Goal: Information Seeking & Learning: Learn about a topic

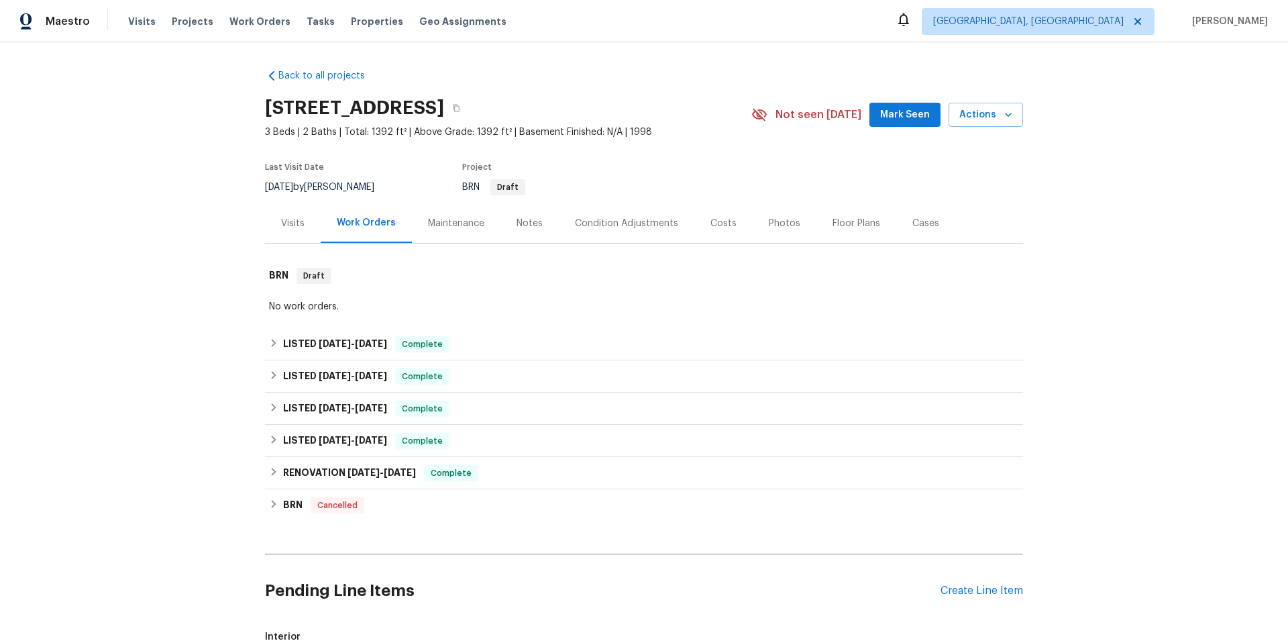
click at [769, 226] on div "Photos" at bounding box center [785, 223] width 32 height 13
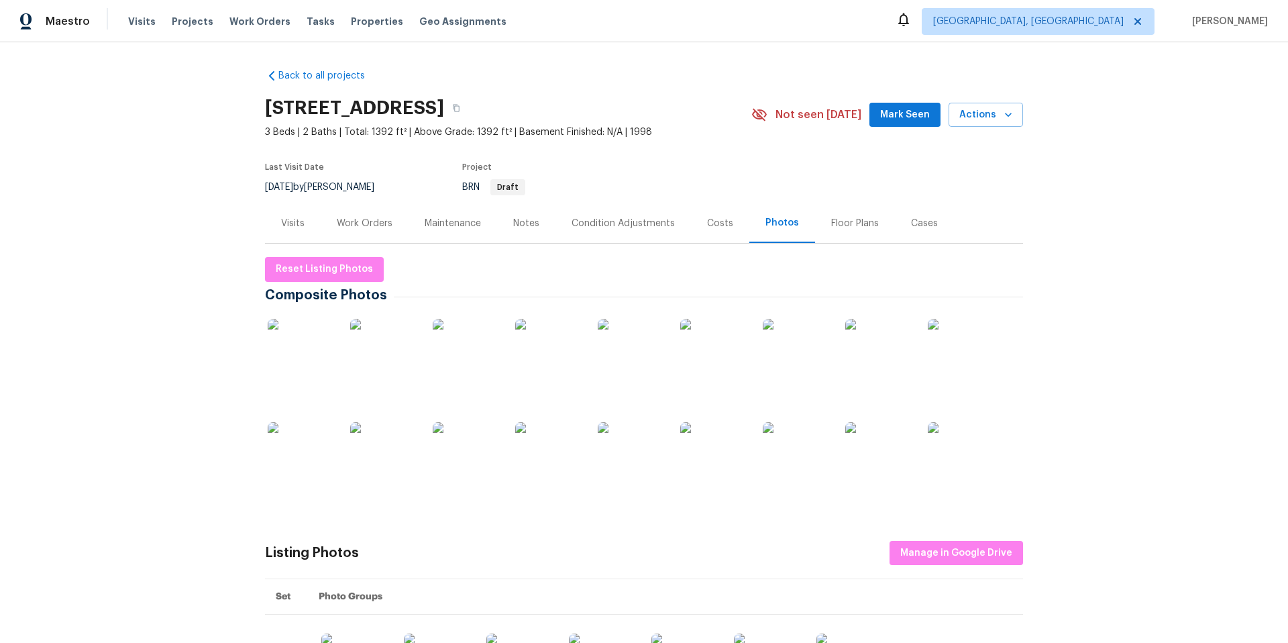
click at [314, 466] on img at bounding box center [301, 455] width 67 height 67
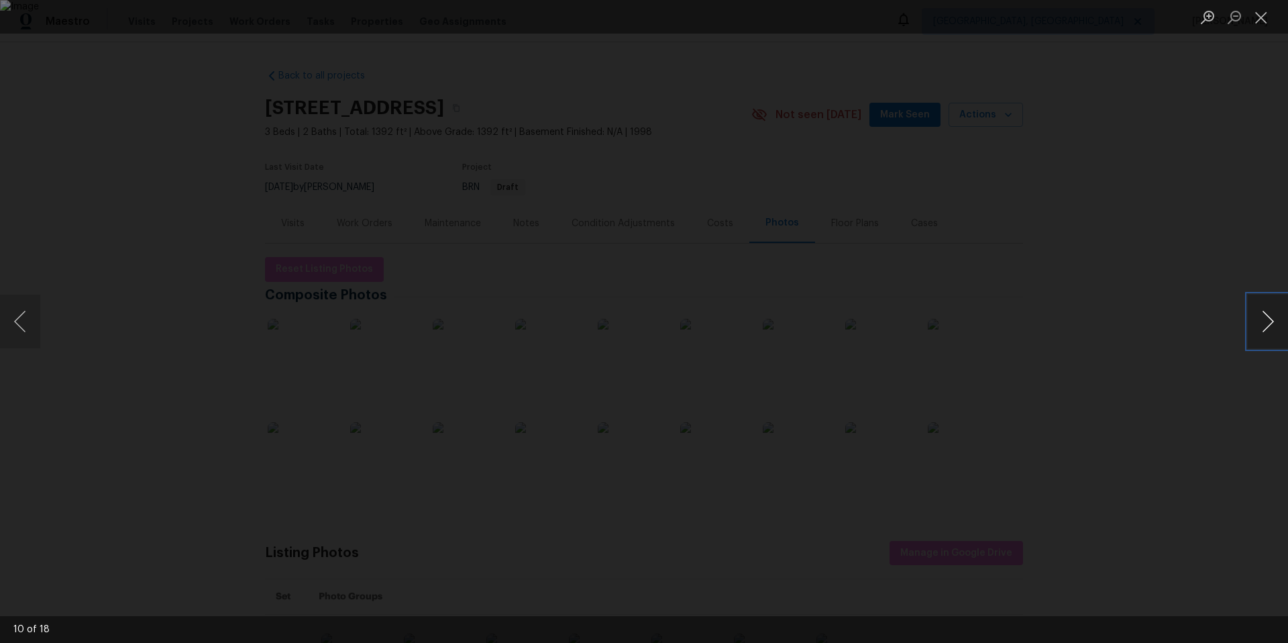
click at [1270, 321] on button "Next image" at bounding box center [1268, 321] width 40 height 54
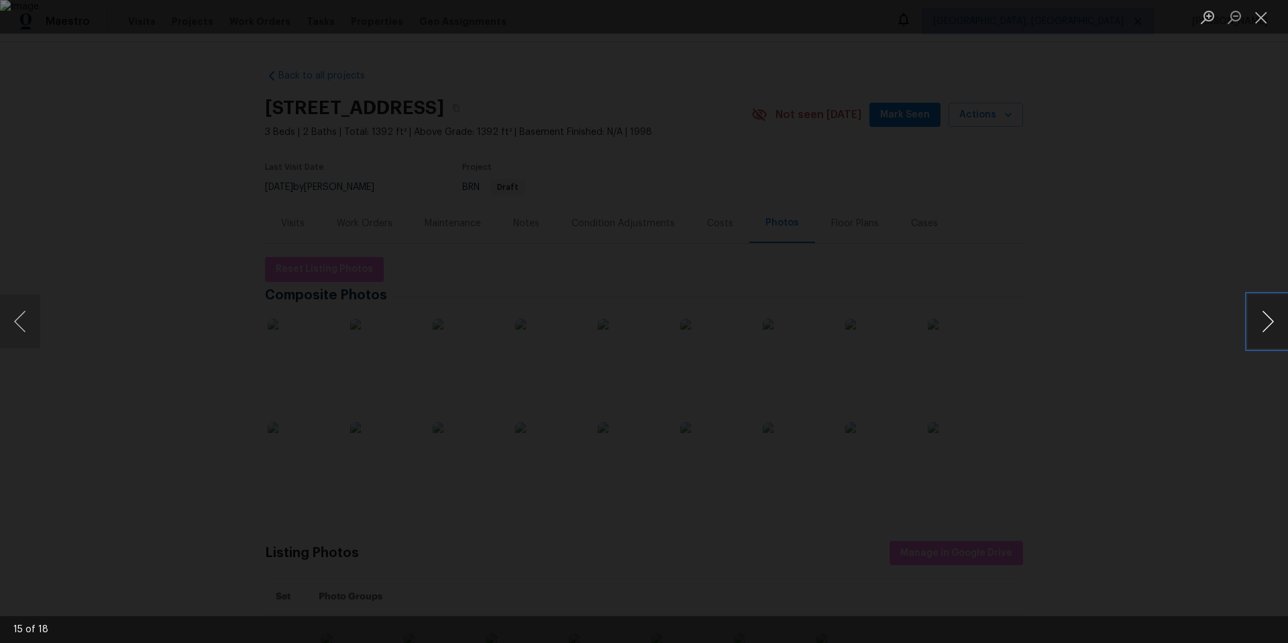
click at [1270, 321] on button "Next image" at bounding box center [1268, 321] width 40 height 54
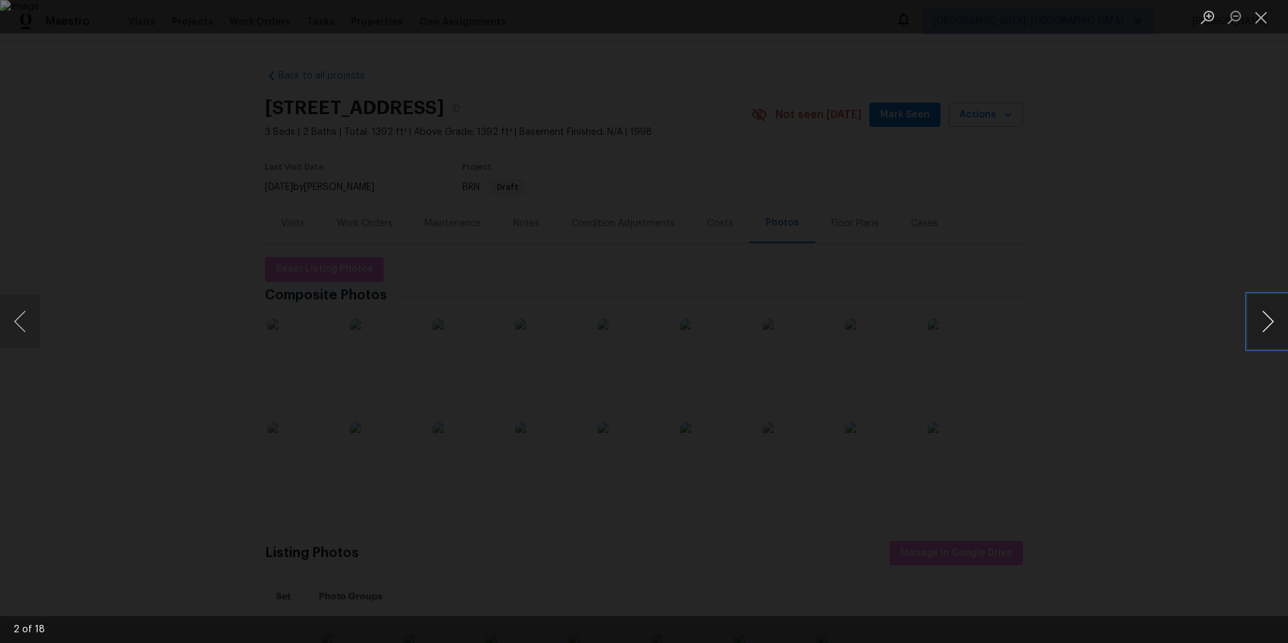
click at [1272, 331] on button "Next image" at bounding box center [1268, 321] width 40 height 54
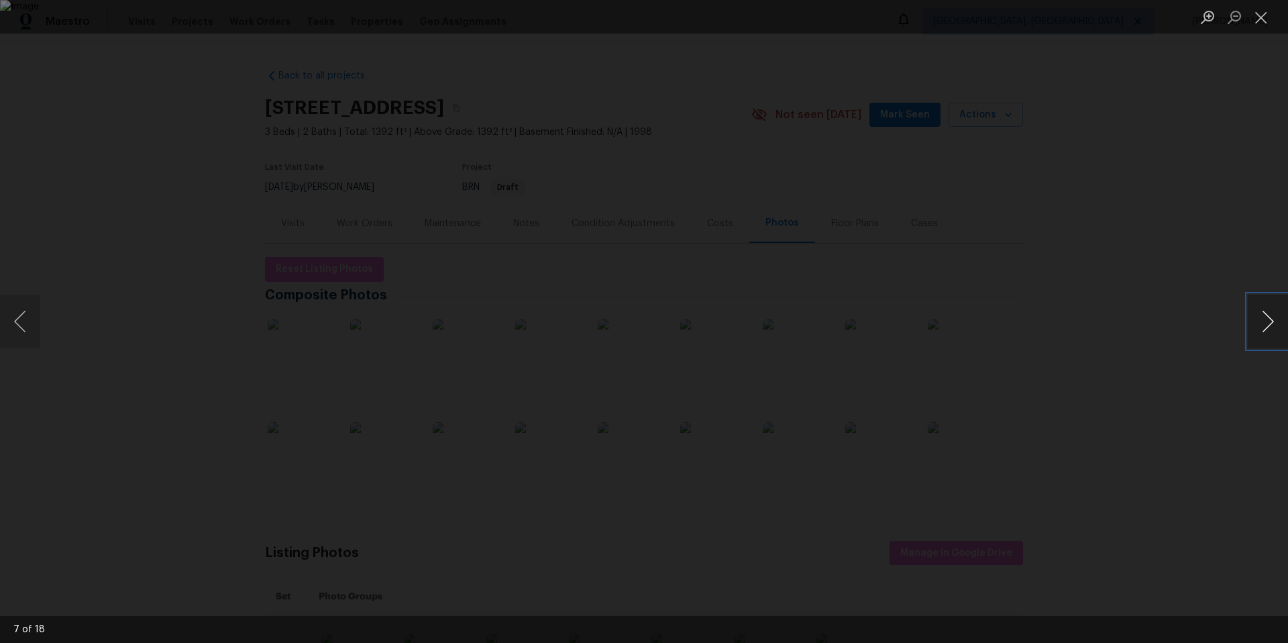
click at [1272, 331] on button "Next image" at bounding box center [1268, 321] width 40 height 54
click at [1125, 182] on div "Lightbox" at bounding box center [644, 321] width 1288 height 643
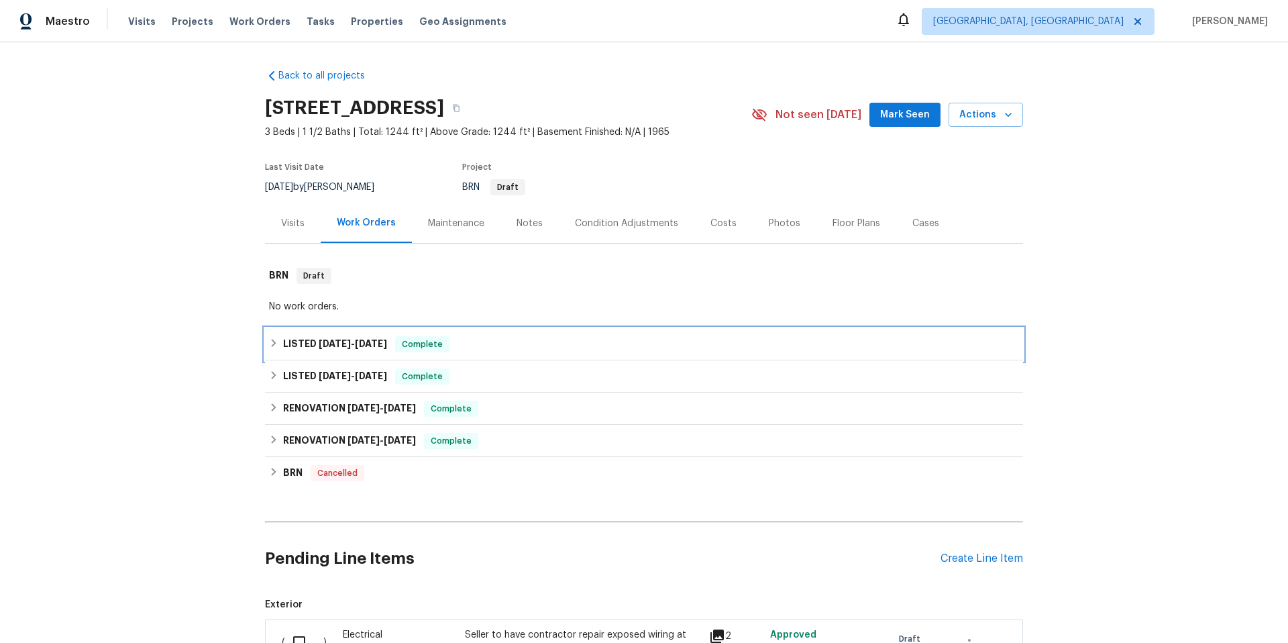
click at [517, 341] on div "LISTED [DATE] - [DATE] Complete" at bounding box center [644, 344] width 750 height 16
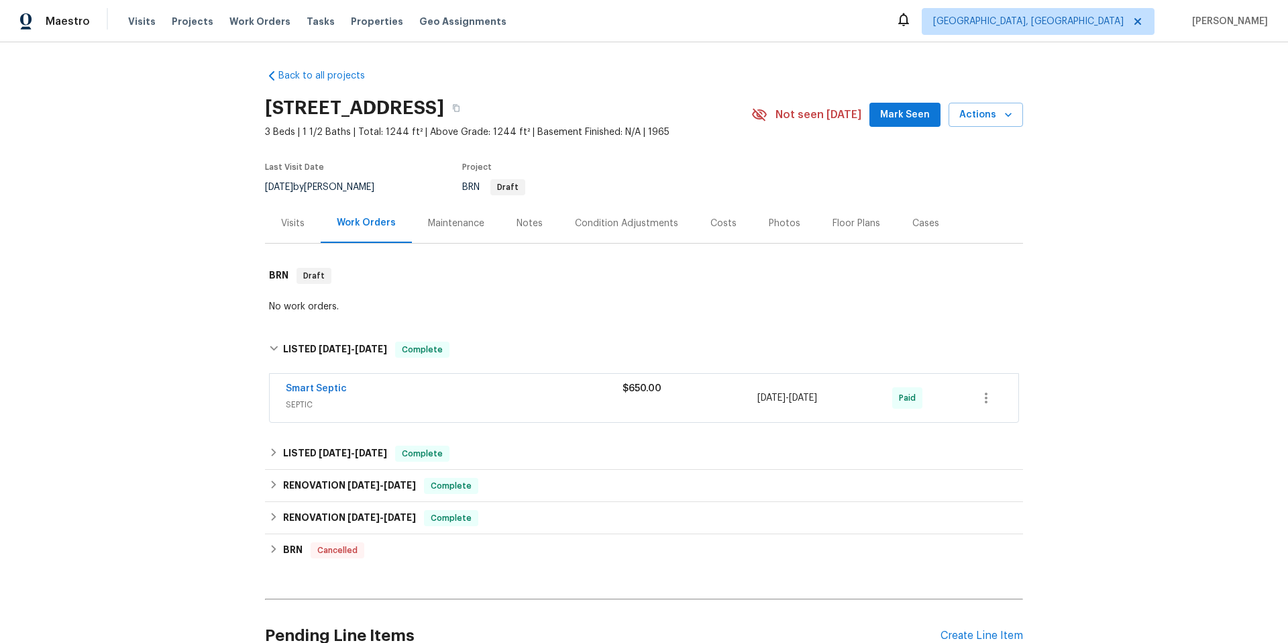
click at [508, 396] on div "Smart Septic" at bounding box center [454, 390] width 337 height 16
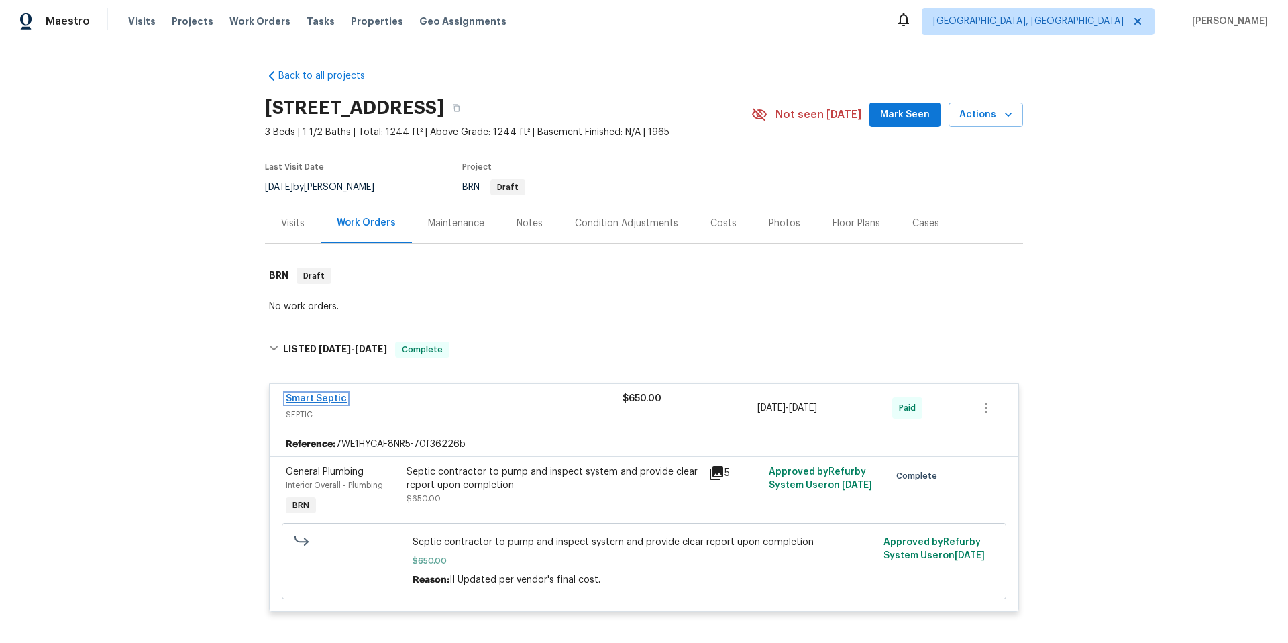
click at [300, 399] on link "Smart Septic" at bounding box center [316, 398] width 61 height 9
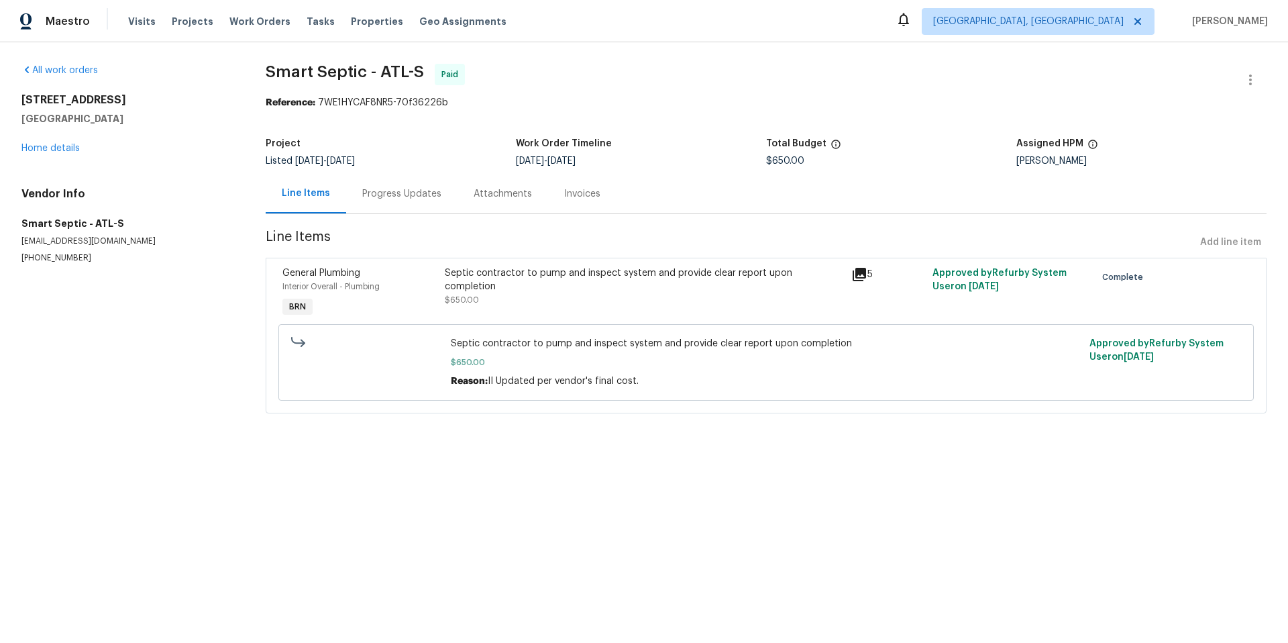
click at [858, 274] on icon at bounding box center [859, 274] width 13 height 13
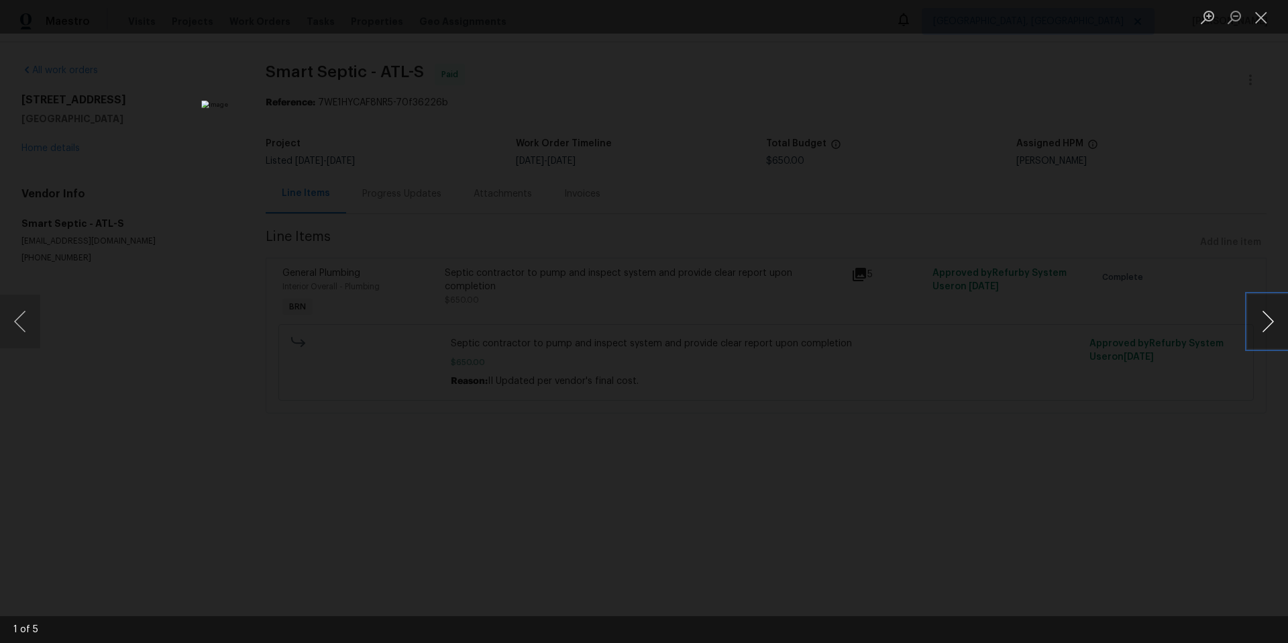
click at [1257, 322] on button "Next image" at bounding box center [1268, 321] width 40 height 54
click at [1260, 15] on button "Close lightbox" at bounding box center [1261, 16] width 27 height 23
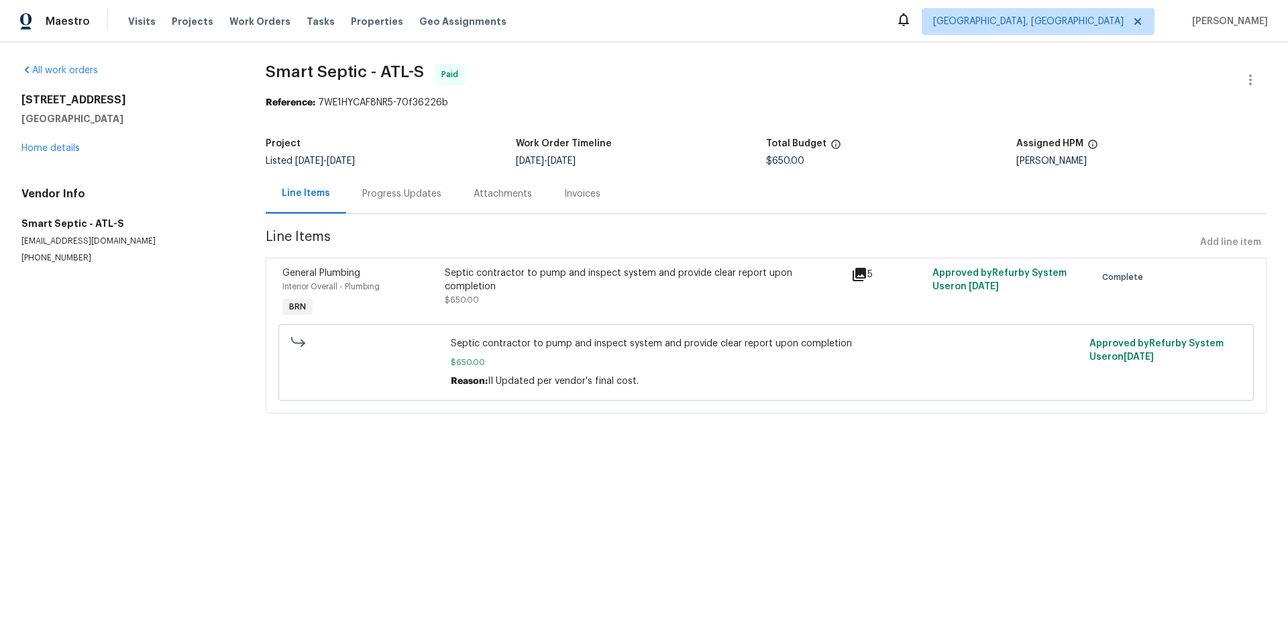
click at [195, 344] on section "All work orders [STREET_ADDRESS] Home details Vendor Info Smart Septic - ATL-S …" at bounding box center [127, 247] width 212 height 366
click at [72, 148] on link "Home details" at bounding box center [50, 148] width 58 height 9
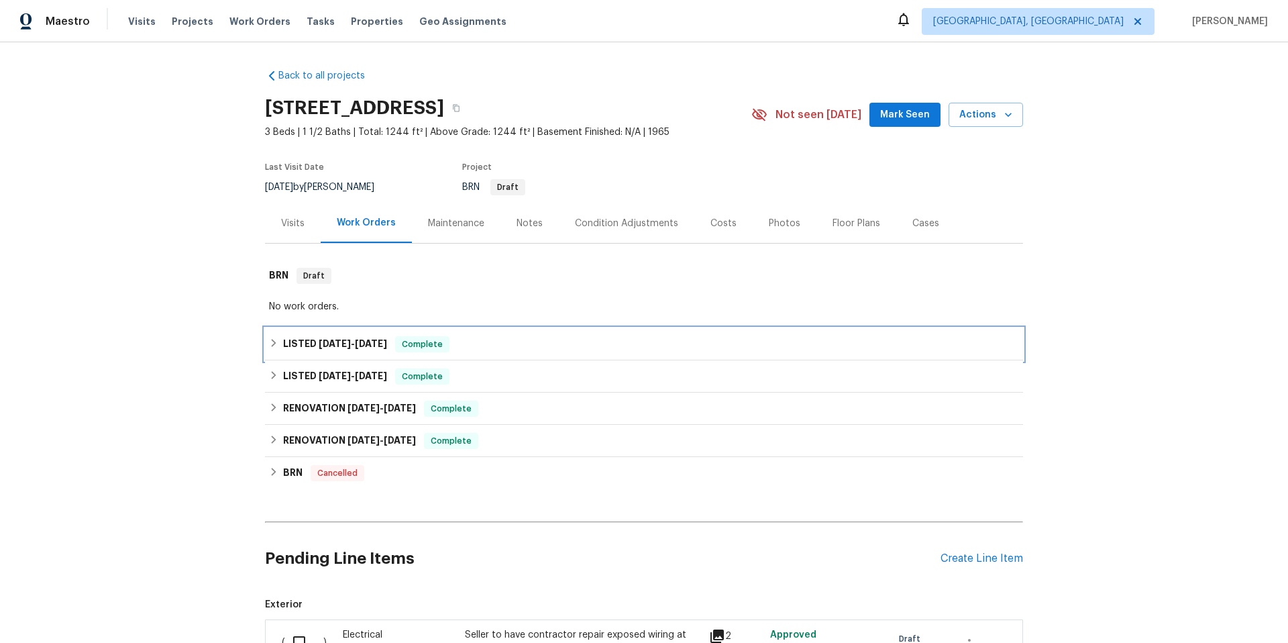
click at [528, 347] on div "LISTED [DATE] - [DATE] Complete" at bounding box center [644, 344] width 750 height 16
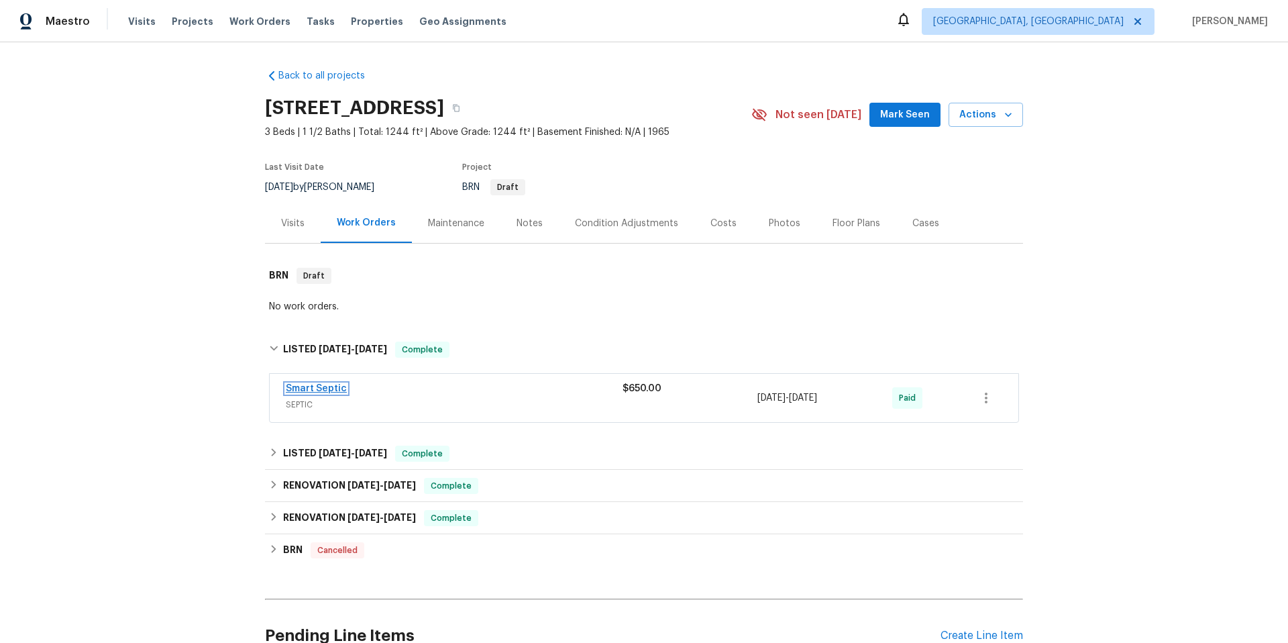
click at [319, 390] on link "Smart Septic" at bounding box center [316, 388] width 61 height 9
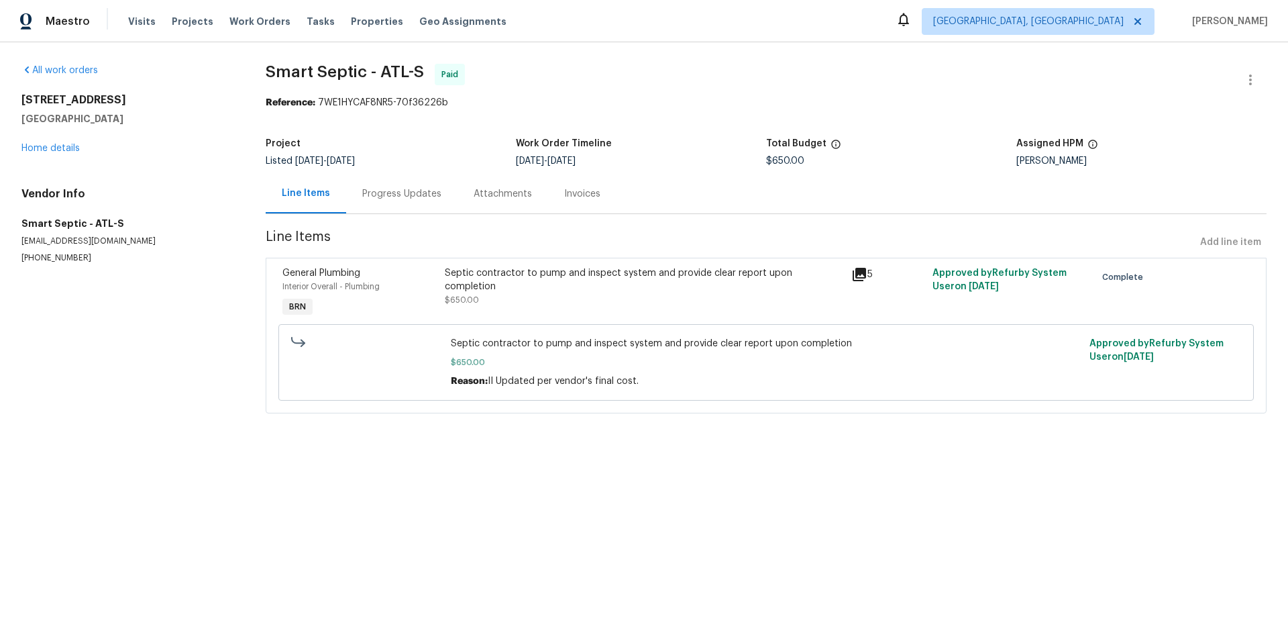
click at [404, 195] on div "Progress Updates" at bounding box center [401, 193] width 79 height 13
